Goal: Contribute content: Add original content to the website for others to see

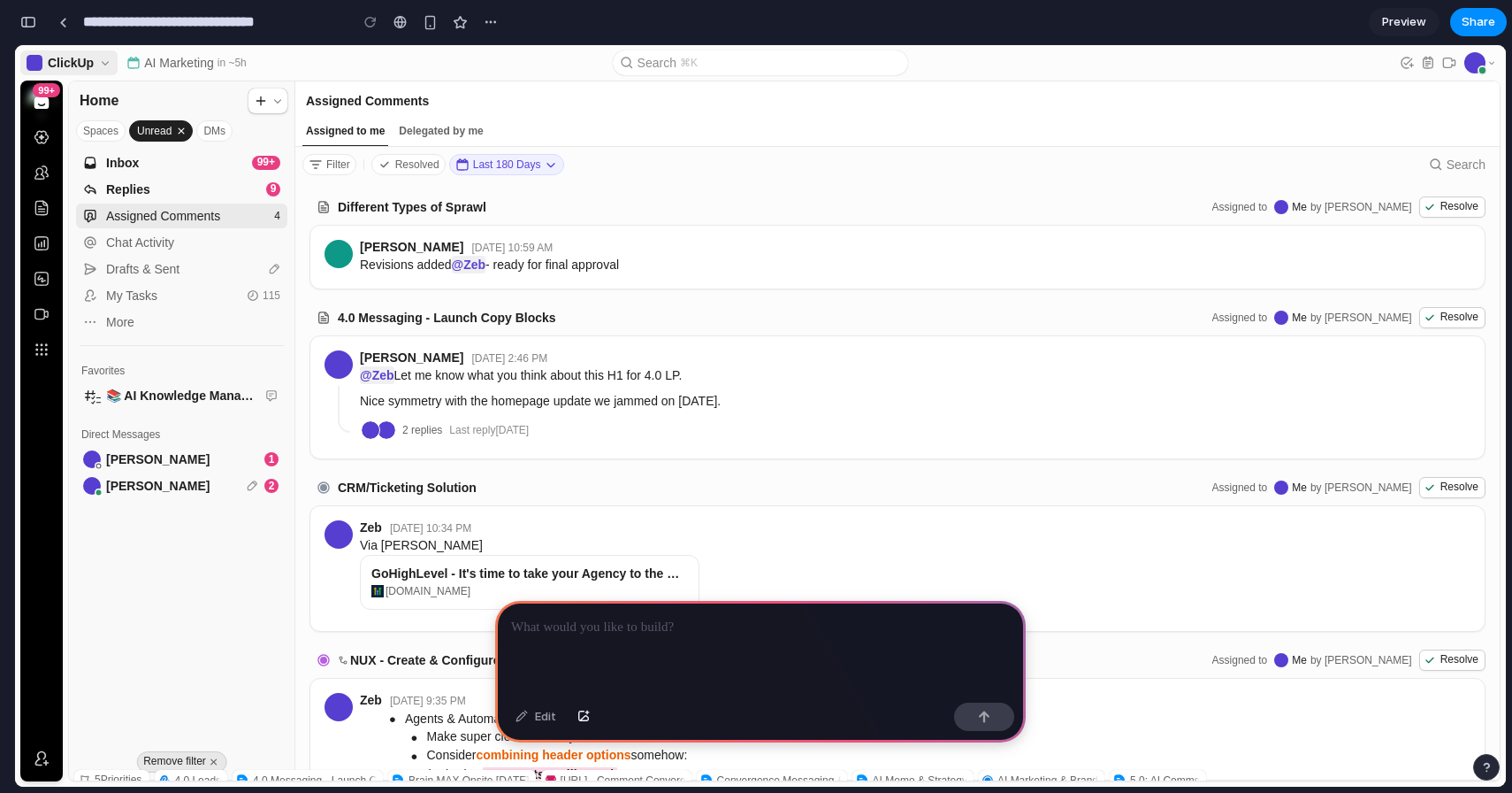
scroll to position [0, 15]
click at [570, 640] on div at bounding box center [761, 648] width 531 height 95
click at [588, 725] on button "button" at bounding box center [583, 716] width 30 height 28
click at [537, 722] on div "Edit" at bounding box center [536, 716] width 58 height 28
click at [543, 630] on p at bounding box center [760, 627] width 499 height 21
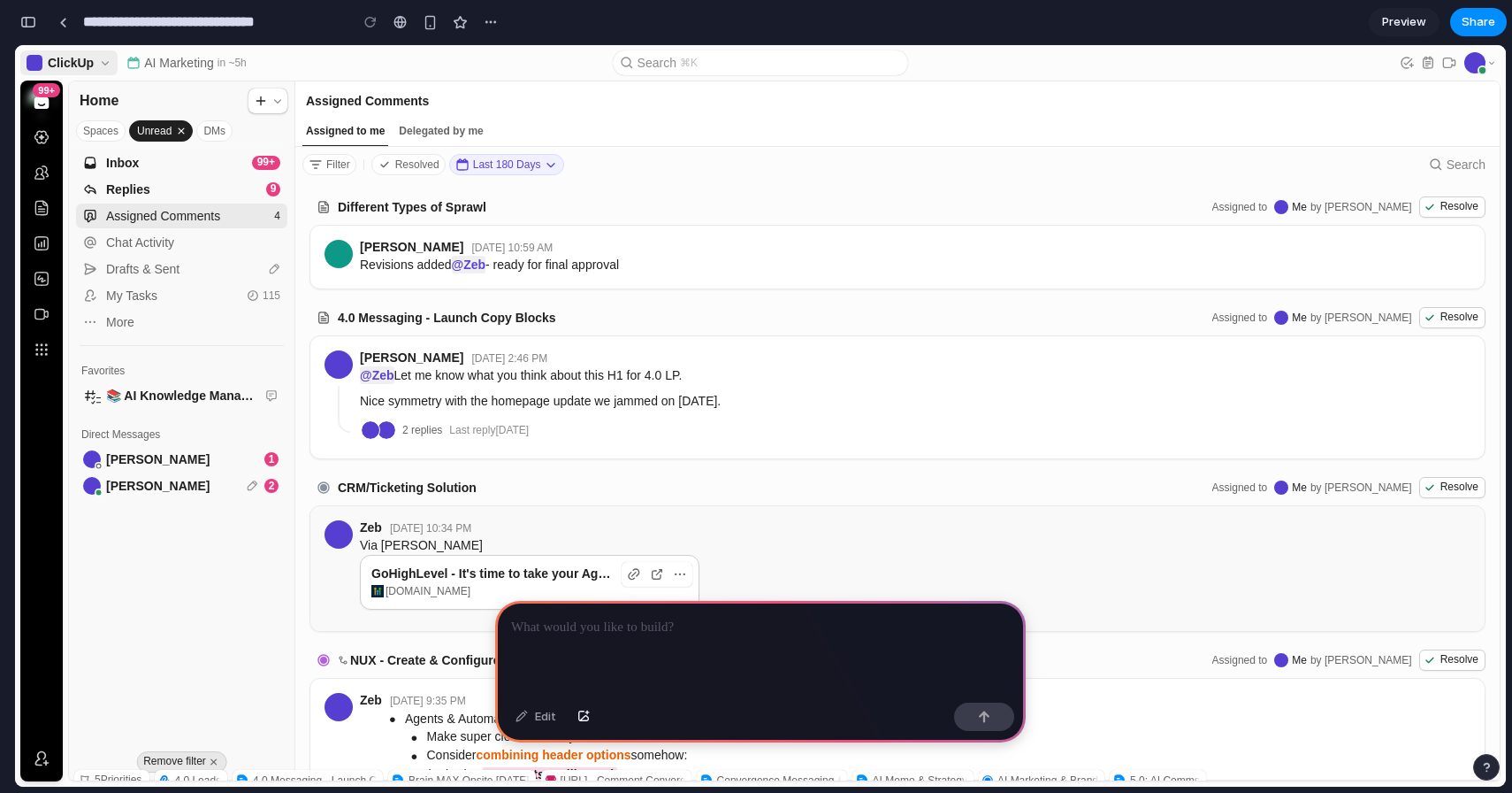
scroll to position [110, 0]
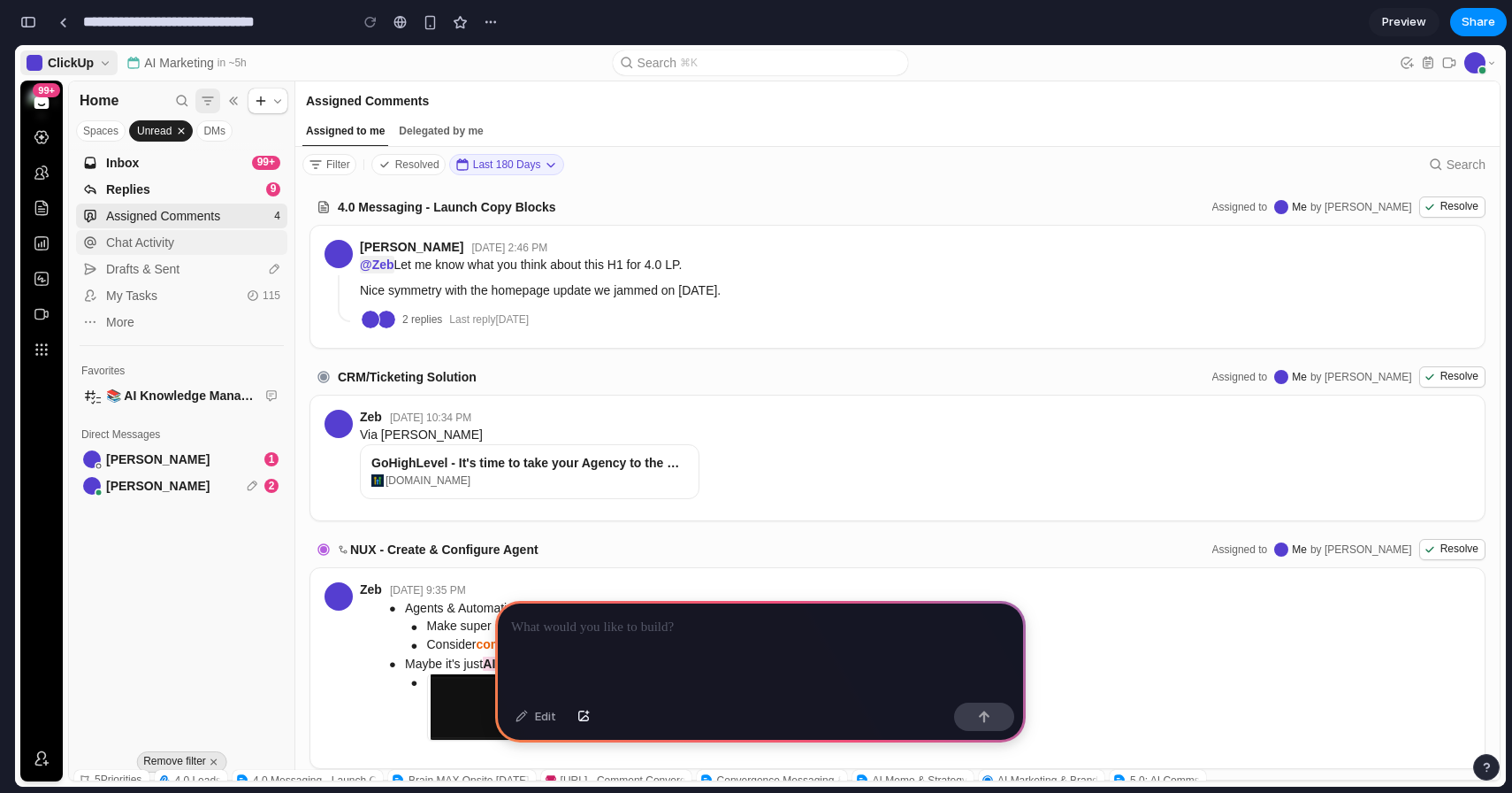
click at [148, 245] on div "Chat Activity" at bounding box center [193, 242] width 174 height 14
click at [153, 275] on div "Drafts & Sent" at bounding box center [182, 269] width 153 height 14
click at [90, 298] on button at bounding box center [90, 296] width 17 height 17
click at [90, 320] on icon "button" at bounding box center [90, 322] width 14 height 14
click at [128, 320] on span "More" at bounding box center [191, 322] width 171 height 14
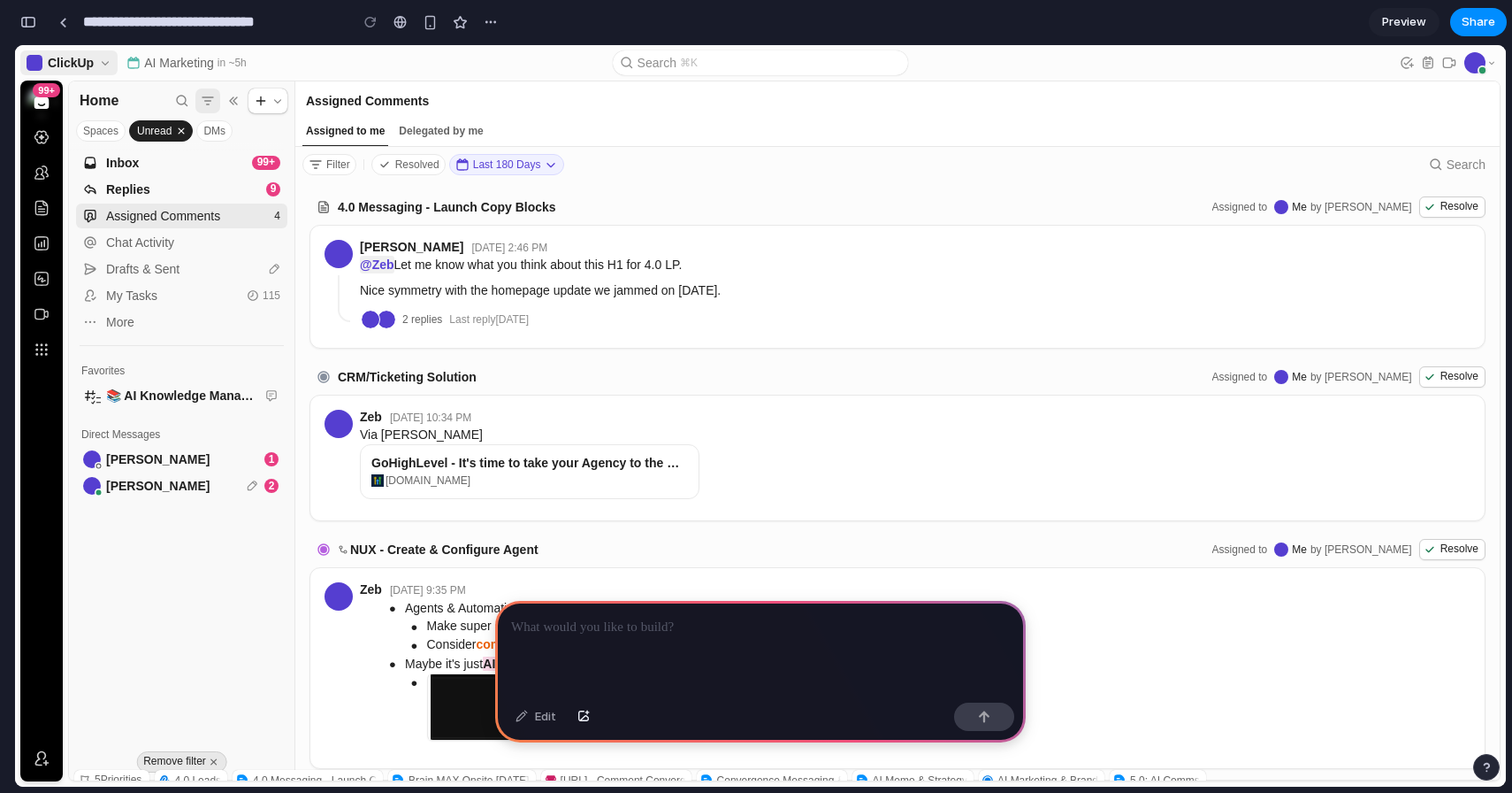
click at [265, 99] on icon at bounding box center [261, 100] width 14 height 14
click at [361, 48] on cu-calendar-global-action-bar "AI Marketing in ~5h" at bounding box center [363, 62] width 490 height 28
click at [406, 59] on cu-calendar-global-action-bar "AI Marketing in ~5h" at bounding box center [363, 62] width 490 height 28
click at [1470, 67] on div "Zeb, , online" at bounding box center [1475, 63] width 21 height 21
click at [551, 626] on p at bounding box center [760, 627] width 499 height 21
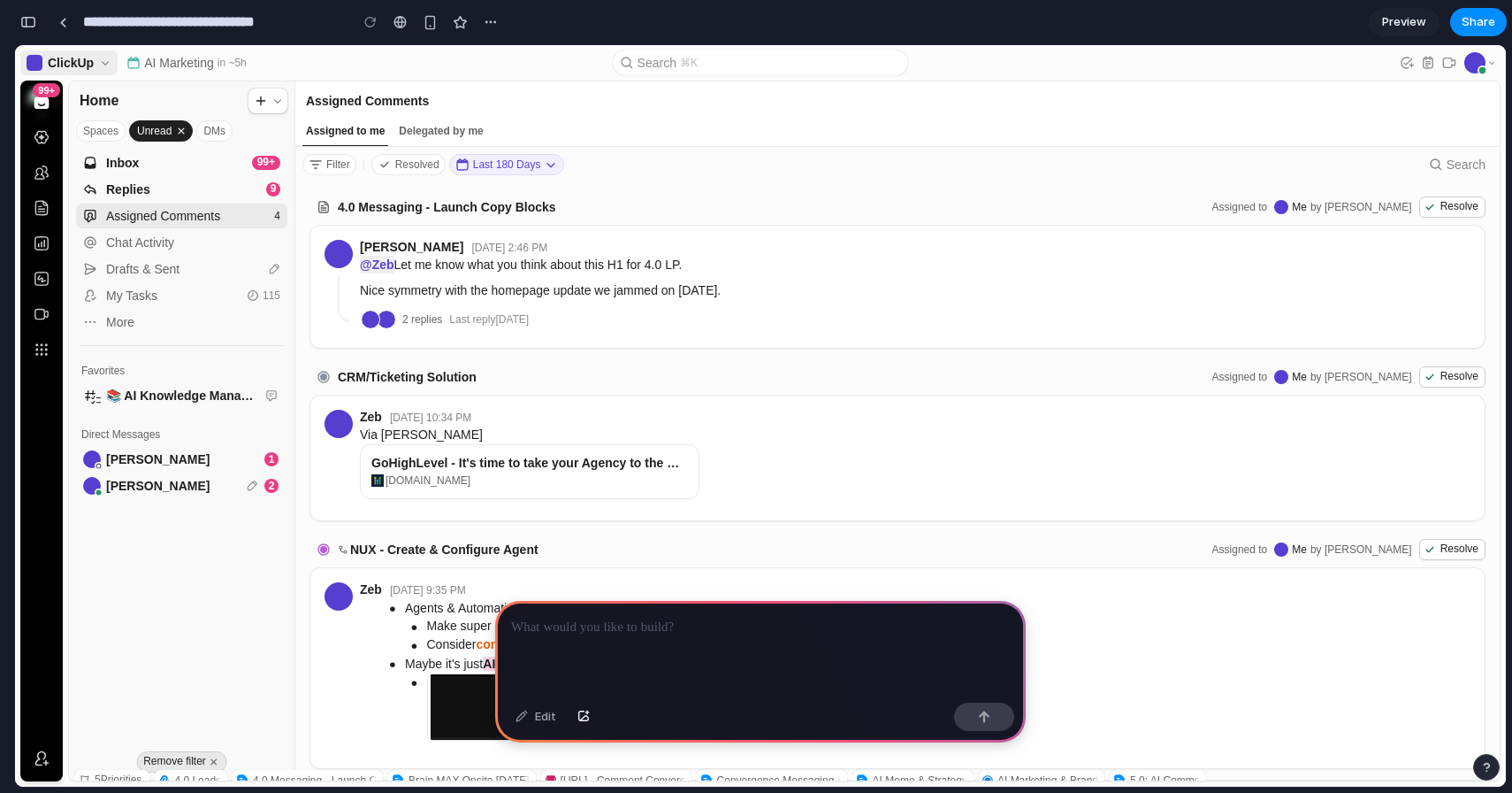
click at [532, 630] on p at bounding box center [760, 627] width 499 height 21
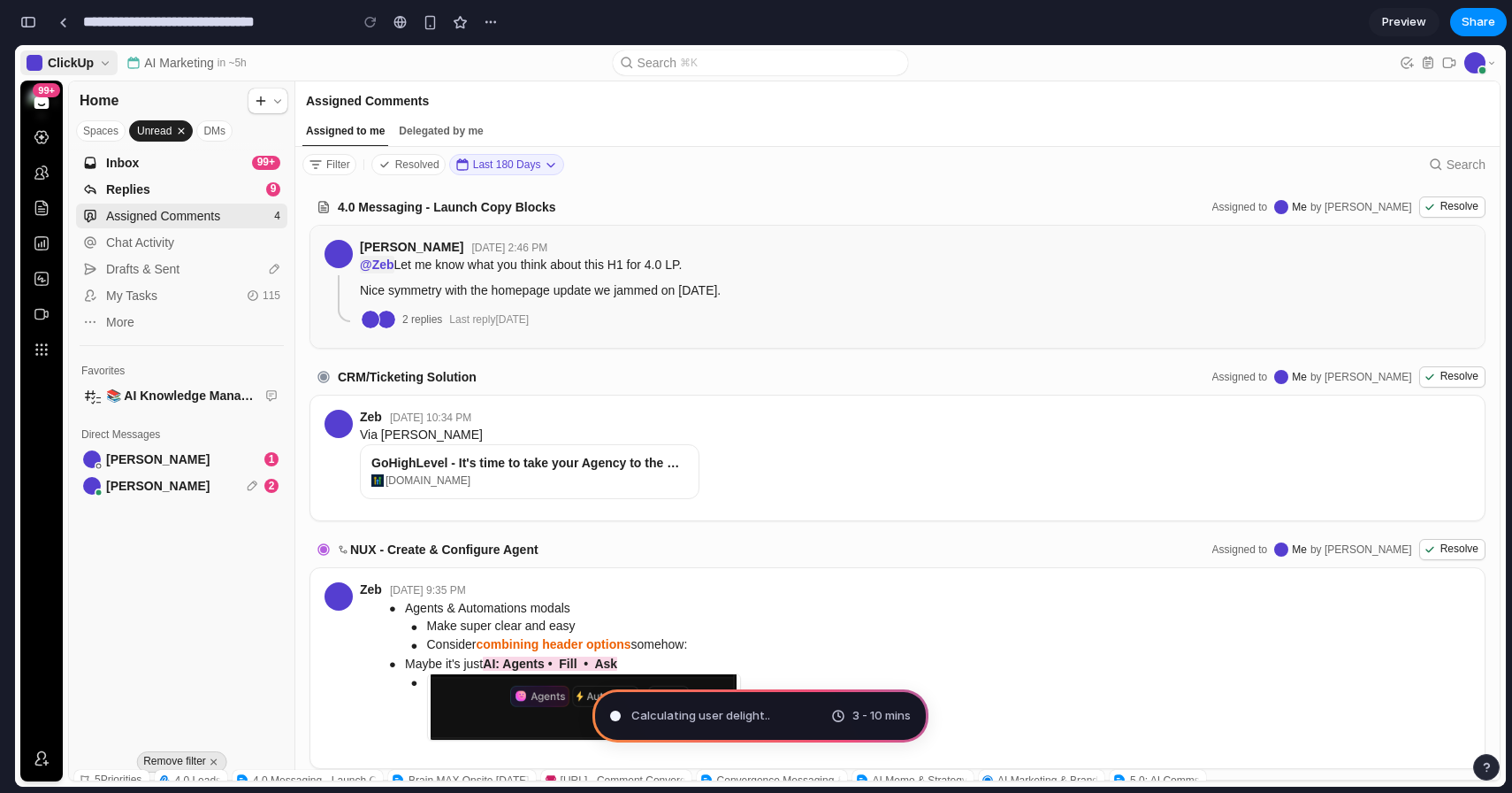
type input "**********"
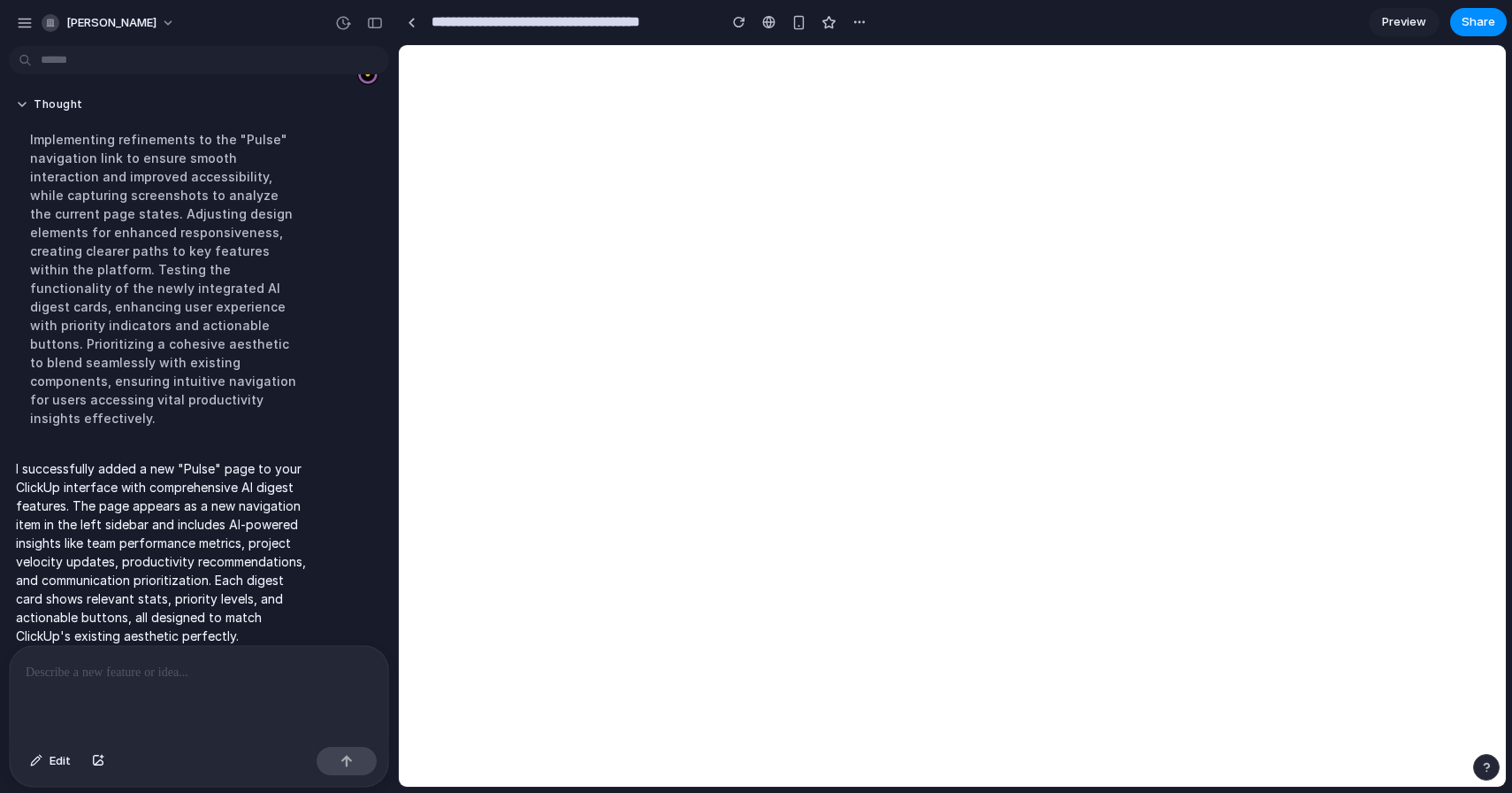
scroll to position [0, 0]
